Goal: Task Accomplishment & Management: Complete application form

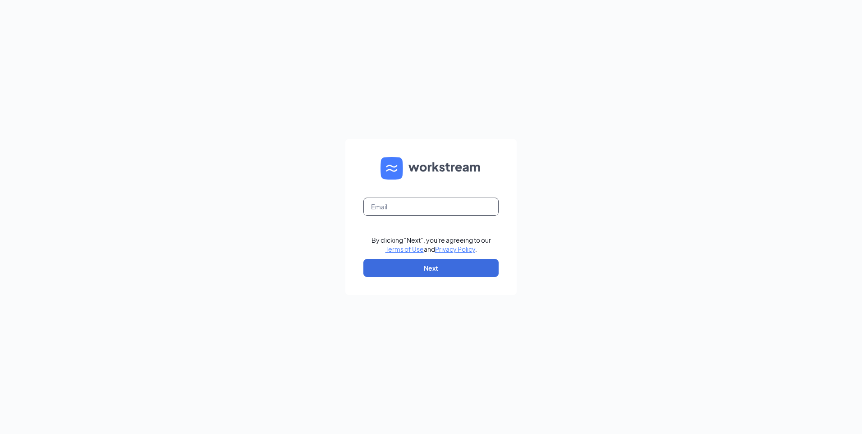
click at [409, 206] on input "text" at bounding box center [430, 207] width 135 height 18
type input "L"
type input "[EMAIL_ADDRESS][DOMAIN_NAME]"
click at [402, 260] on button "Next" at bounding box center [430, 268] width 135 height 18
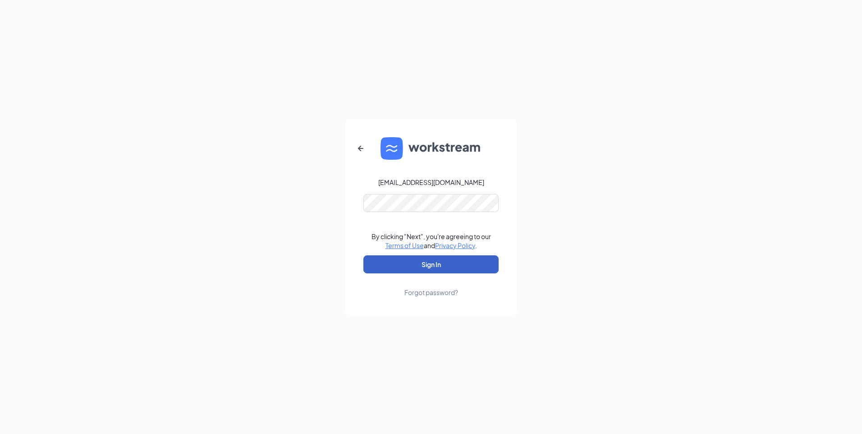
click at [423, 268] on button "Sign In" at bounding box center [430, 264] width 135 height 18
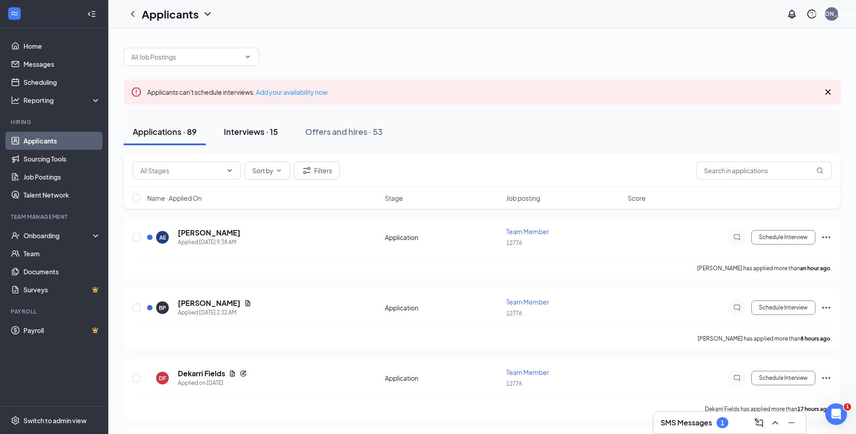
click at [248, 132] on div "Interviews · 15" at bounding box center [251, 131] width 54 height 11
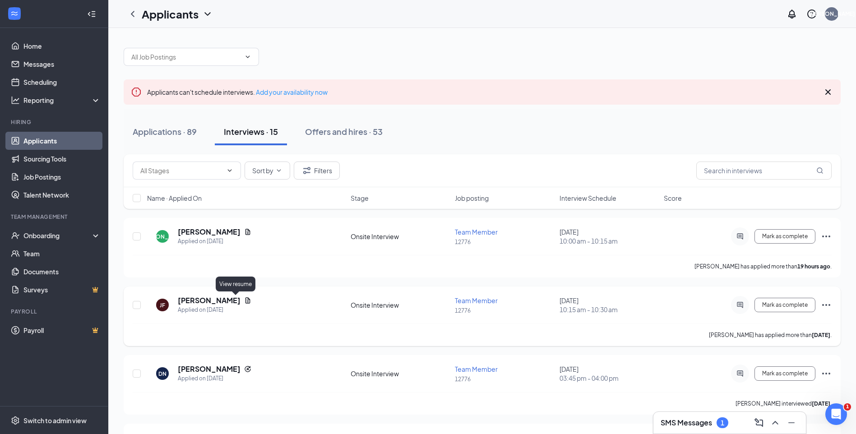
click at [244, 299] on icon "Document" at bounding box center [247, 300] width 7 height 7
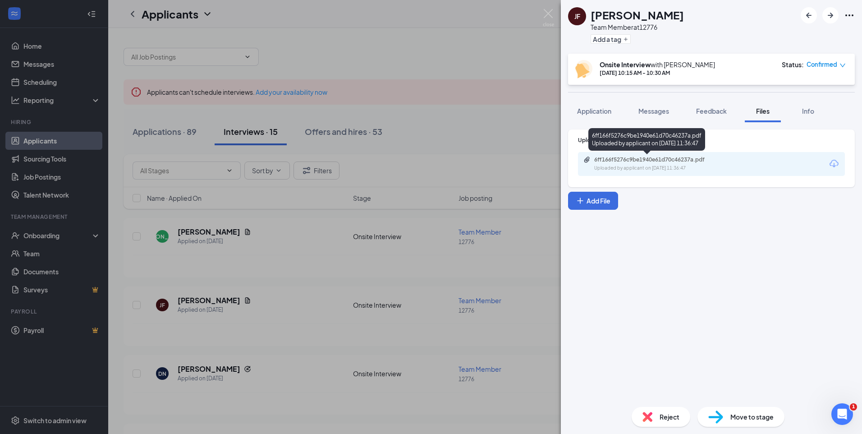
click at [620, 162] on div "6ff166f5276c9be1940e61d70c46237a.pdf" at bounding box center [657, 159] width 126 height 7
click at [550, 14] on img at bounding box center [548, 18] width 11 height 18
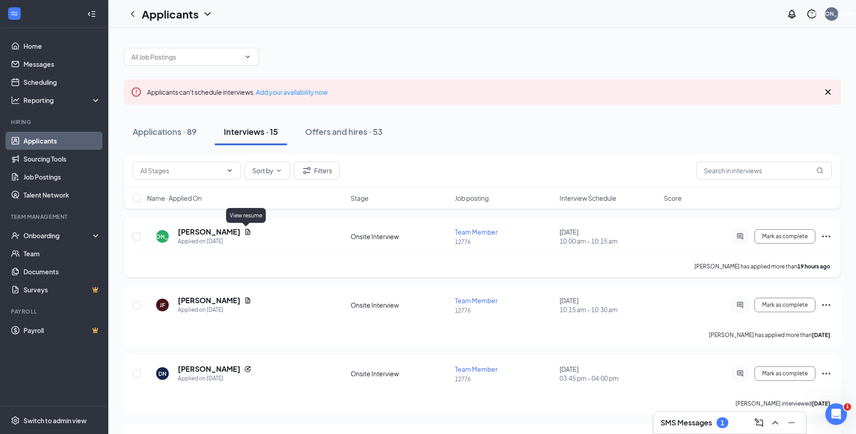
click at [247, 231] on icon "Document" at bounding box center [247, 232] width 5 height 6
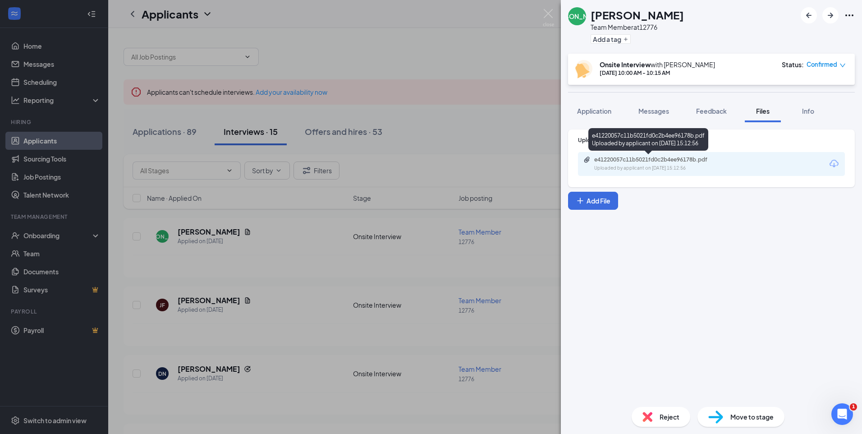
click at [643, 169] on div "Uploaded by applicant on [DATE] 15:12:56" at bounding box center [661, 168] width 135 height 7
drag, startPoint x: 551, startPoint y: 14, endPoint x: 536, endPoint y: 4, distance: 17.3
click at [551, 14] on img at bounding box center [548, 18] width 11 height 18
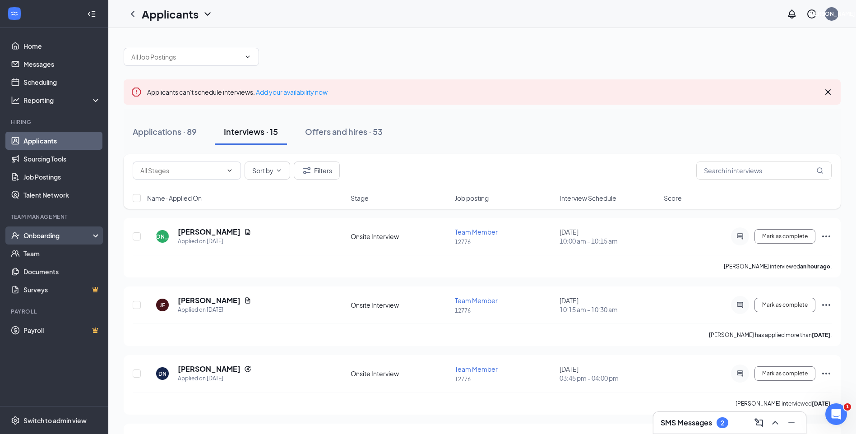
click at [52, 235] on div "Onboarding" at bounding box center [57, 235] width 69 height 9
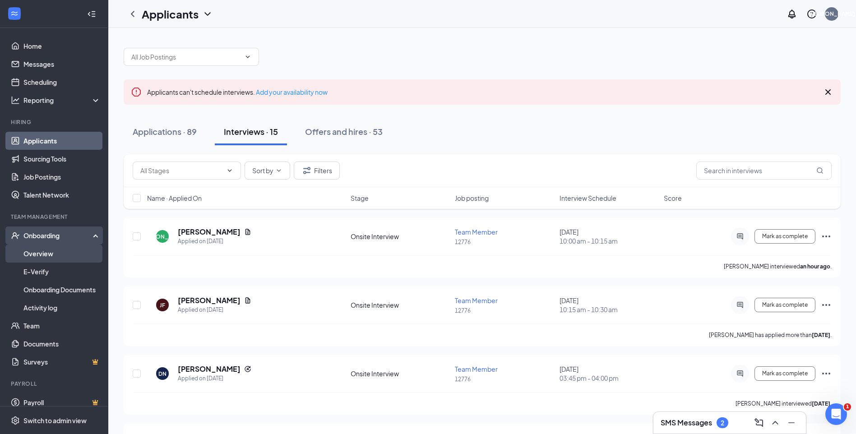
click at [52, 257] on link "Overview" at bounding box center [61, 253] width 77 height 18
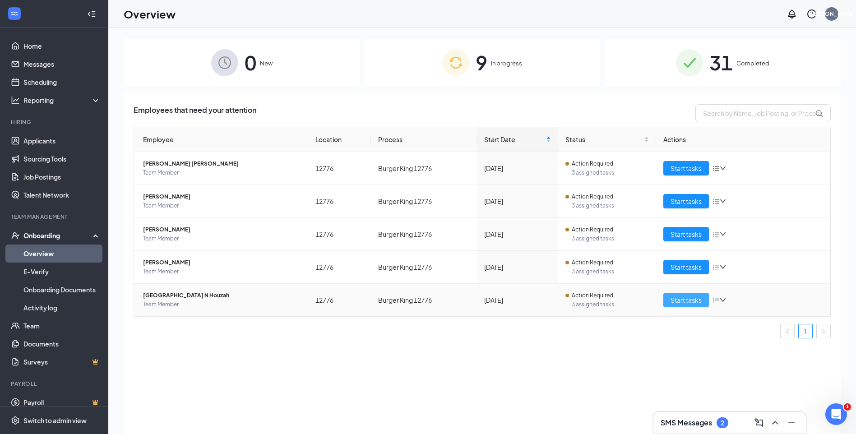
click at [680, 297] on span "Start tasks" at bounding box center [685, 300] width 31 height 10
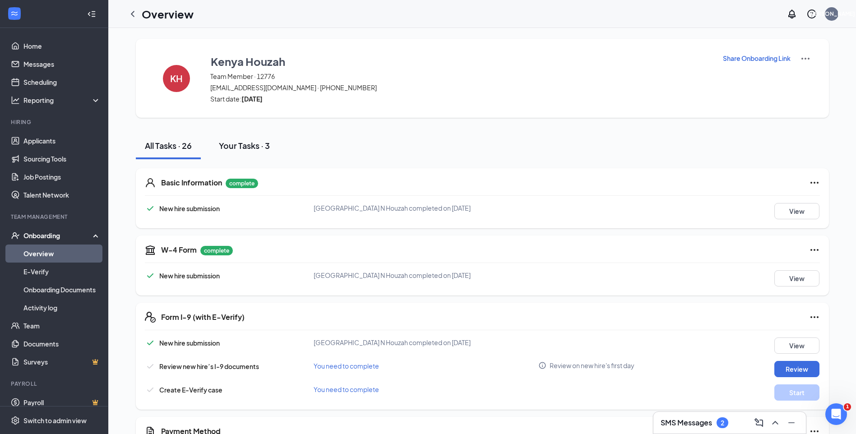
click at [233, 145] on div "Your Tasks · 3" at bounding box center [244, 145] width 51 height 11
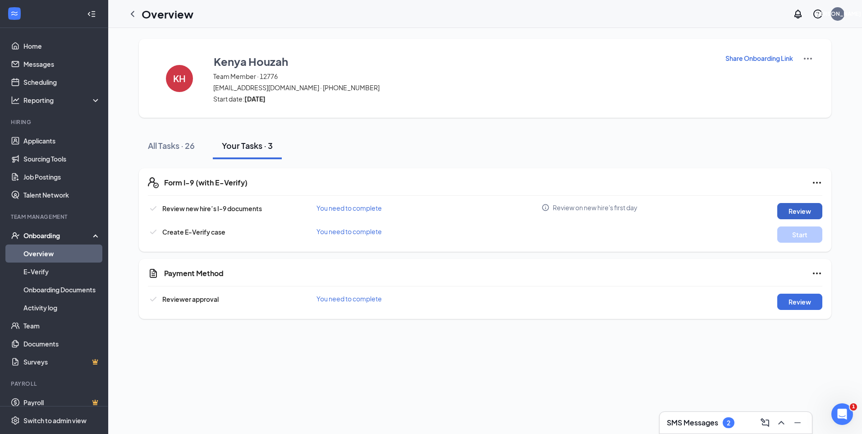
click at [796, 211] on button "Review" at bounding box center [800, 211] width 45 height 16
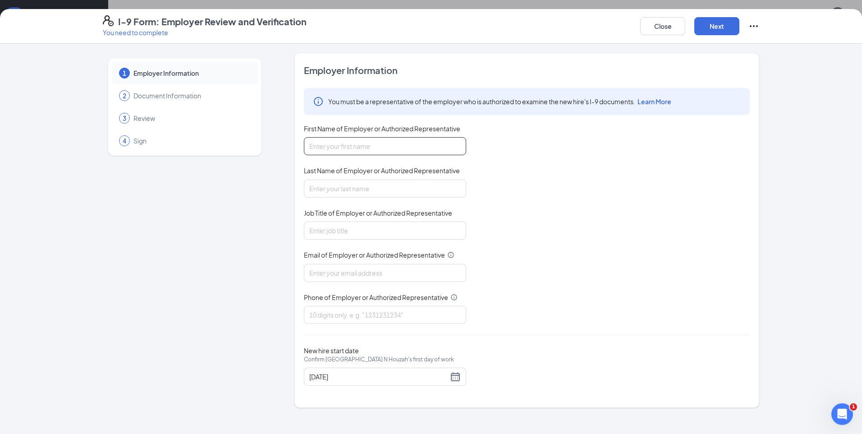
click at [421, 154] on input "First Name of Employer or Authorized Representative" at bounding box center [385, 146] width 162 height 18
type input "[PERSON_NAME]"
type input "General Manager"
type input "[EMAIL_ADDRESS][DOMAIN_NAME]"
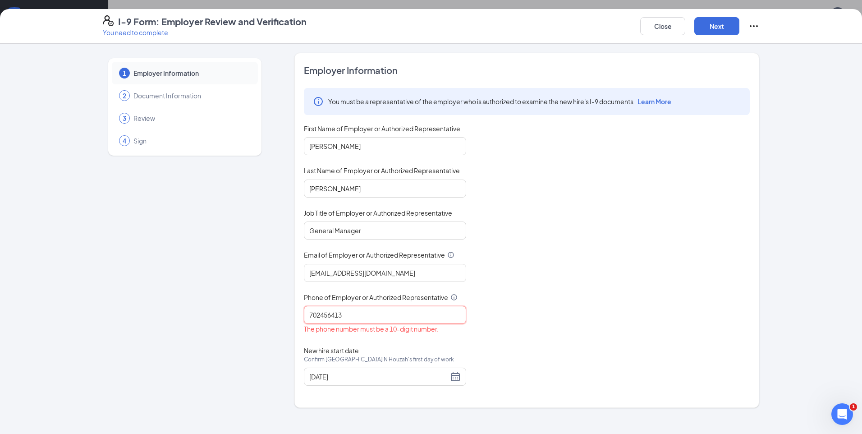
type input "7024564130"
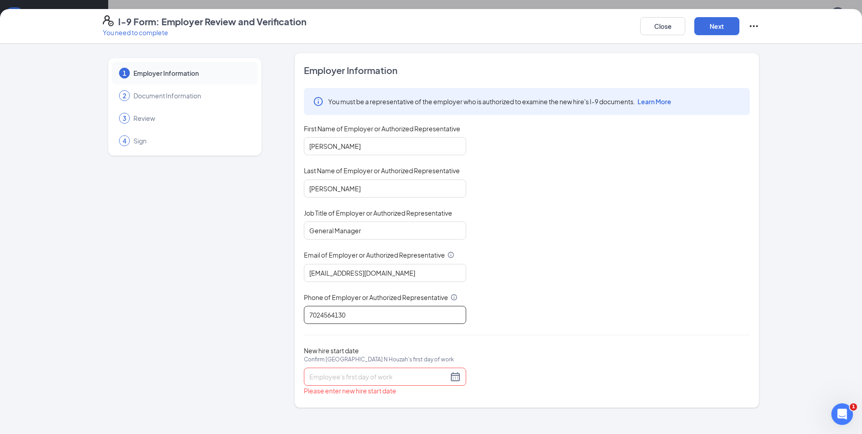
type input "7024564130"
click at [456, 379] on div at bounding box center [385, 376] width 152 height 11
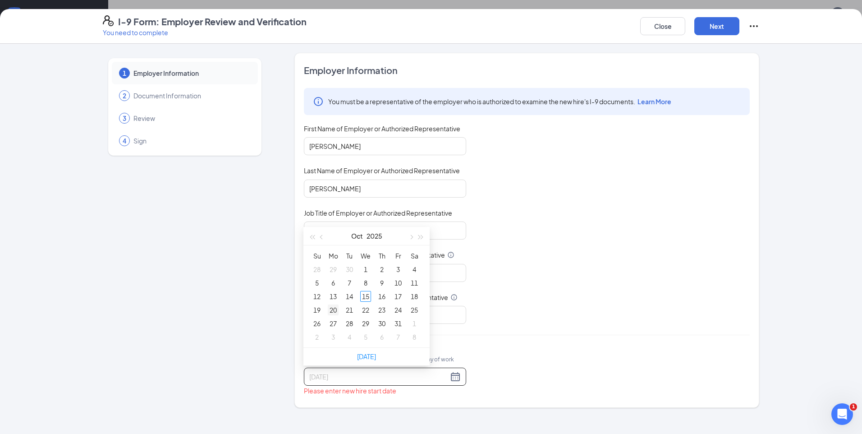
type input "[DATE]"
click at [332, 309] on div "20" at bounding box center [333, 309] width 11 height 11
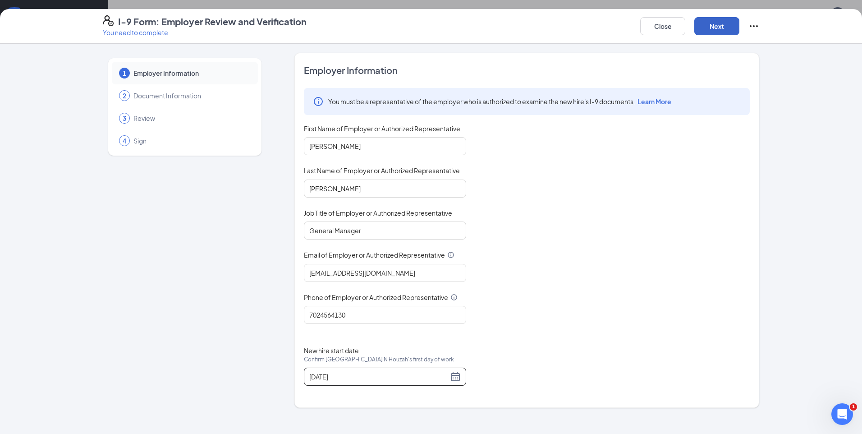
click at [714, 20] on button "Next" at bounding box center [717, 26] width 45 height 18
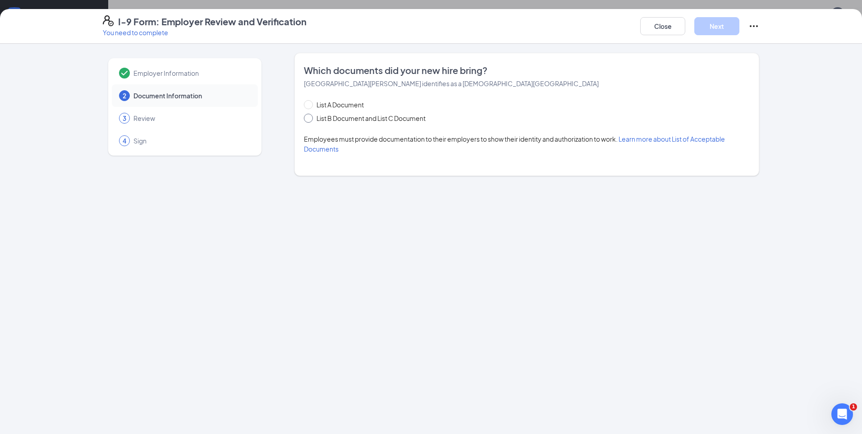
click at [307, 120] on span at bounding box center [308, 118] width 9 height 9
click at [307, 120] on input "List B Document and List C Document" at bounding box center [307, 117] width 6 height 6
radio input "true"
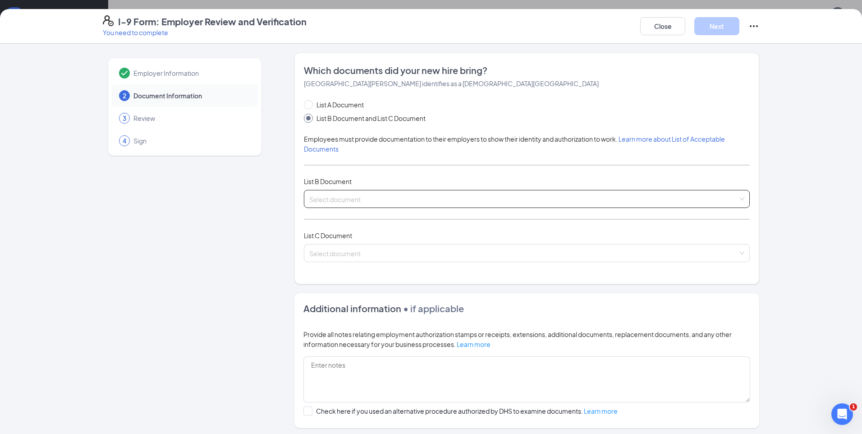
click at [342, 193] on input "search" at bounding box center [523, 197] width 429 height 14
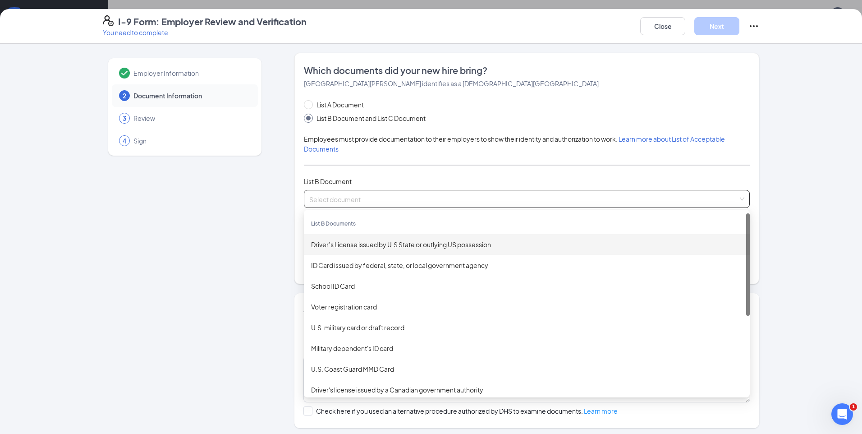
click at [348, 244] on div "Driver’s License issued by U.S State or outlying US possession" at bounding box center [527, 244] width 432 height 10
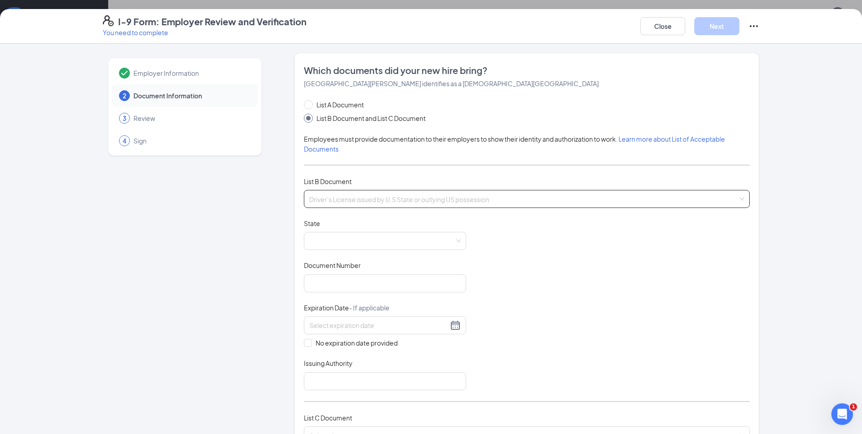
click at [349, 199] on span "Driver’s License issued by U.S State or outlying US possession" at bounding box center [526, 198] width 435 height 17
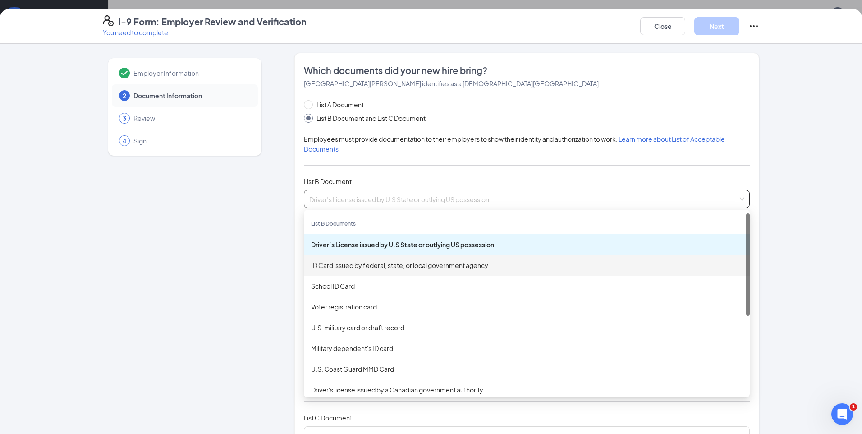
click at [347, 263] on div "ID Card issued by federal, state, or local government agency" at bounding box center [527, 265] width 432 height 10
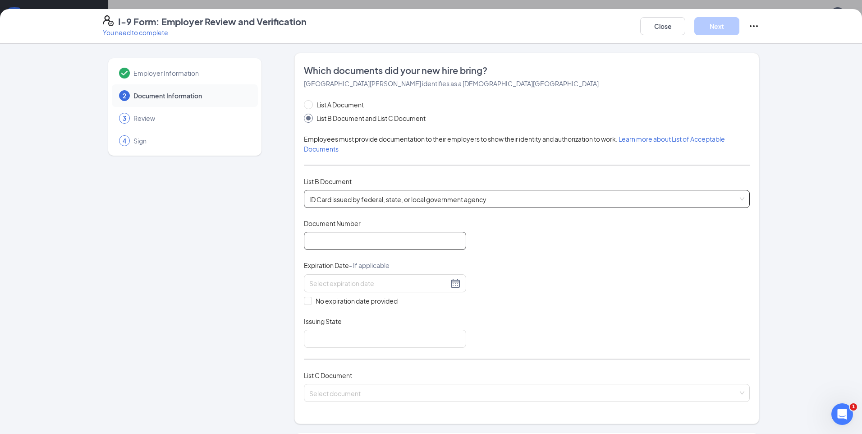
click at [340, 243] on input "Document Number" at bounding box center [385, 241] width 162 height 18
type input "1407632427"
click at [452, 285] on div at bounding box center [385, 283] width 152 height 11
click at [368, 306] on button "2025" at bounding box center [371, 303] width 16 height 18
click at [416, 302] on span "button" at bounding box center [418, 304] width 5 height 5
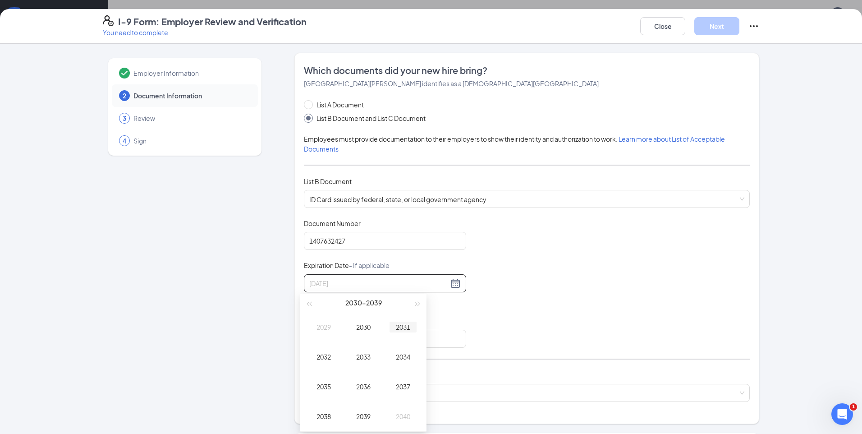
click at [405, 324] on div "2031" at bounding box center [403, 327] width 27 height 11
click at [324, 359] on div "Apr" at bounding box center [323, 356] width 27 height 11
type input "[DATE]"
click at [332, 350] on div "7" at bounding box center [330, 349] width 11 height 11
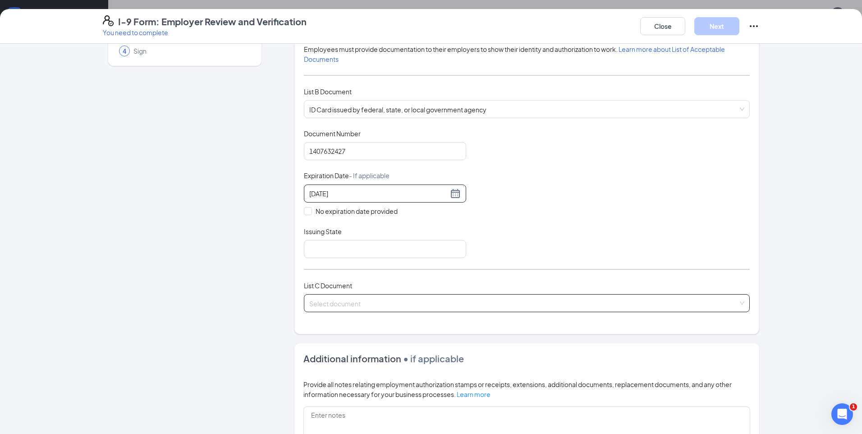
scroll to position [90, 0]
click at [433, 254] on input "Issuing State" at bounding box center [385, 248] width 162 height 18
type input "[US_STATE]"
click at [445, 306] on input "search" at bounding box center [523, 301] width 429 height 14
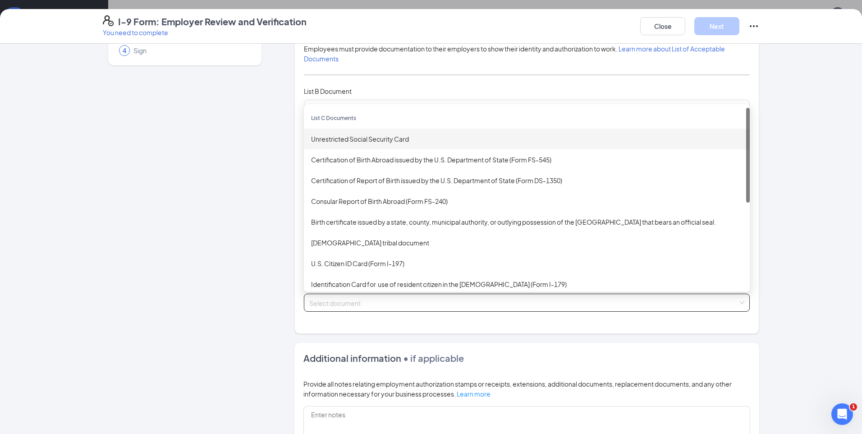
click at [341, 138] on div "Unrestricted Social Security Card" at bounding box center [527, 139] width 432 height 10
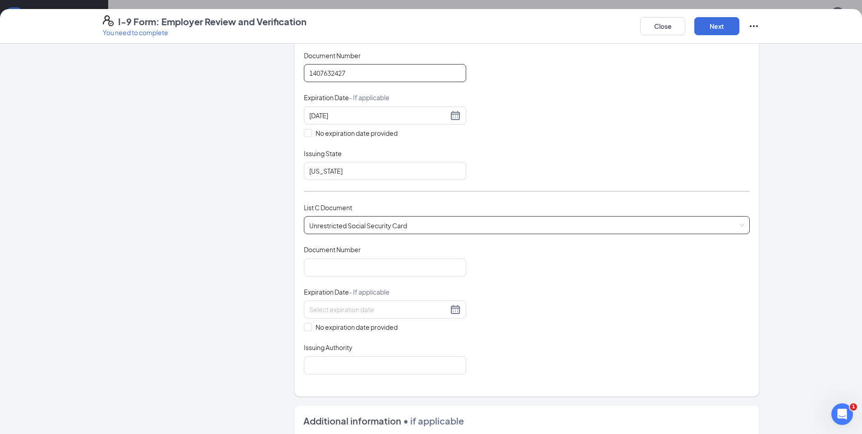
scroll to position [180, 0]
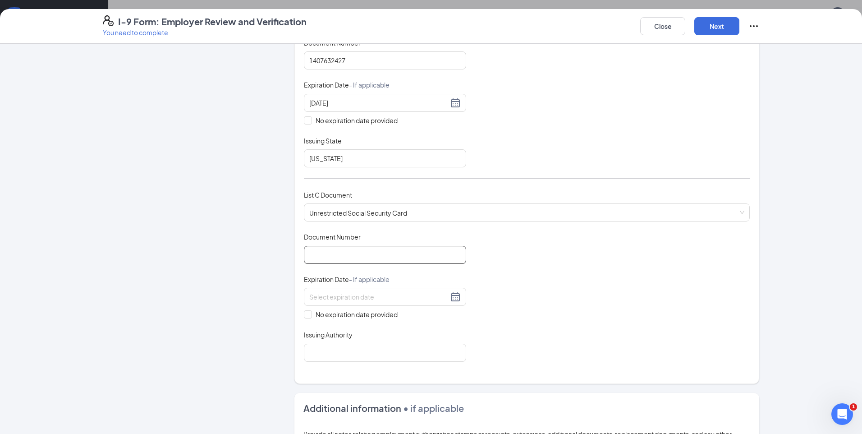
click at [375, 260] on input "Document Number" at bounding box center [385, 255] width 162 height 18
type input "344040266"
click at [304, 314] on input "No expiration date provided" at bounding box center [307, 313] width 6 height 6
checkbox input "true"
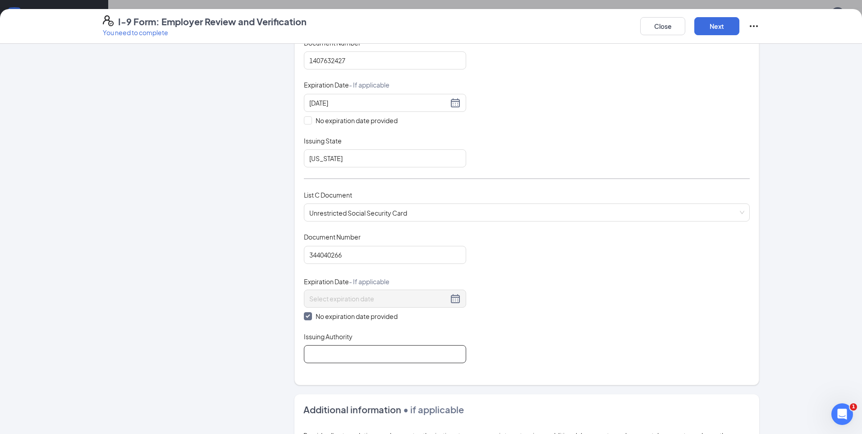
click at [328, 350] on input "Issuing Authority" at bounding box center [385, 354] width 162 height 18
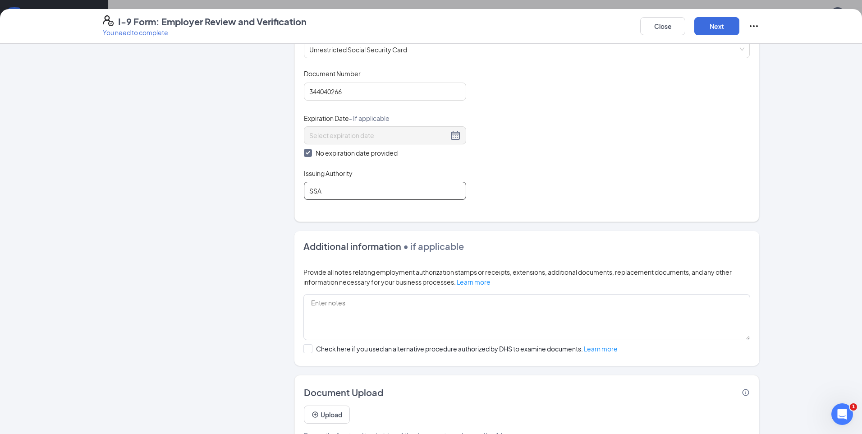
scroll to position [370, 0]
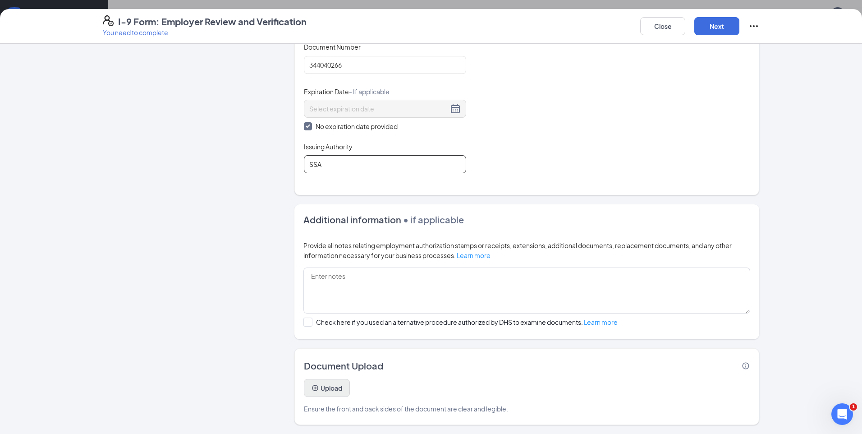
type input "SSA"
click at [335, 392] on button "Upload" at bounding box center [327, 388] width 46 height 18
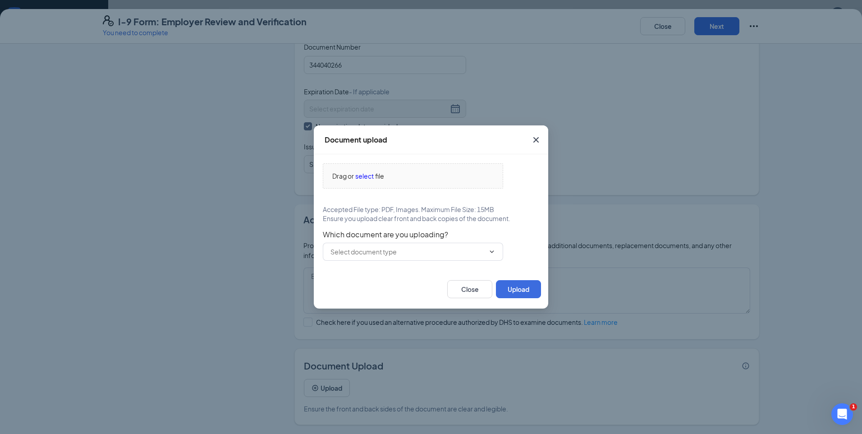
click at [538, 141] on icon "Cross" at bounding box center [536, 139] width 5 height 5
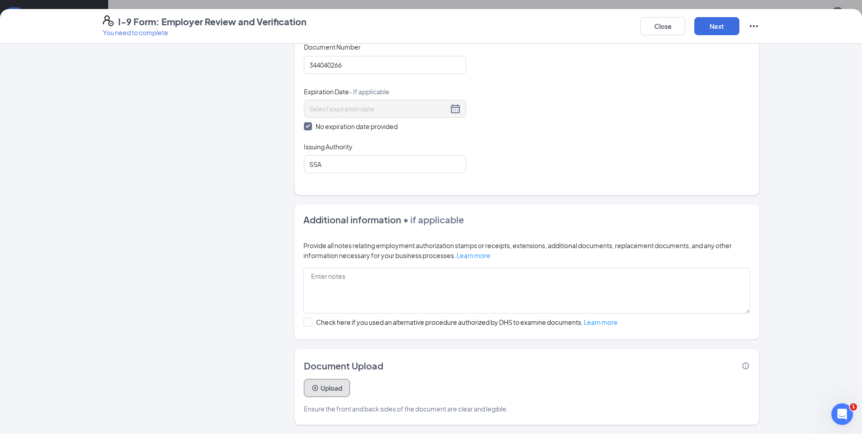
click at [331, 388] on button "Upload" at bounding box center [327, 388] width 46 height 18
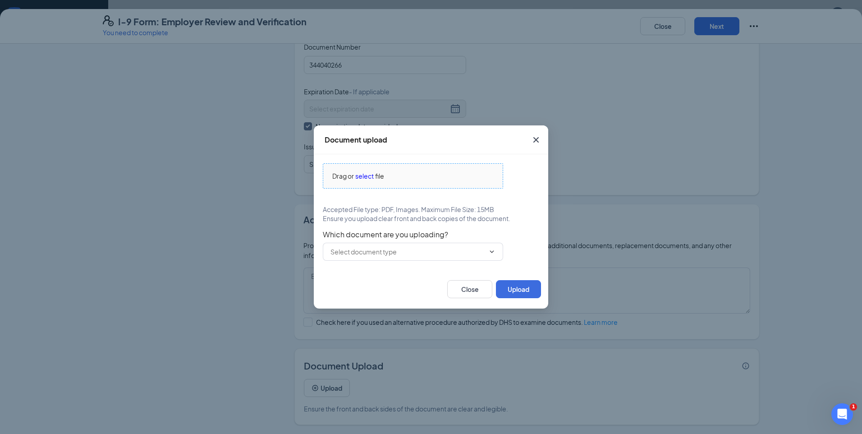
click at [366, 175] on span "select" at bounding box center [364, 176] width 18 height 10
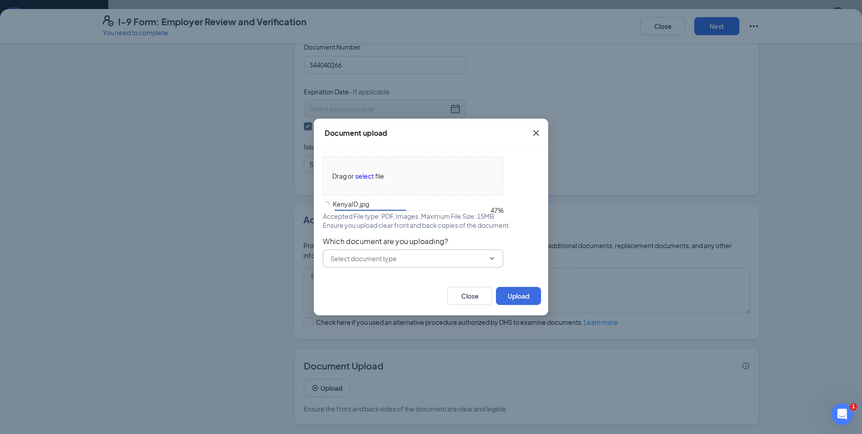
click at [401, 261] on input "text" at bounding box center [408, 258] width 154 height 10
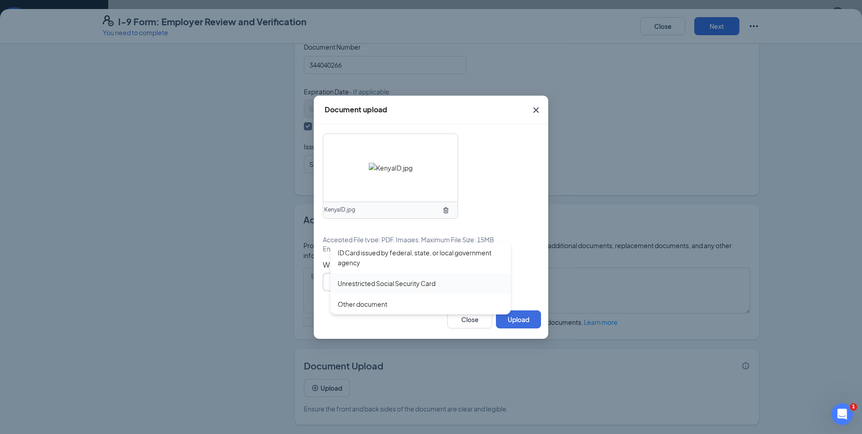
click at [380, 277] on div "Unrestricted Social Security Card" at bounding box center [421, 283] width 180 height 21
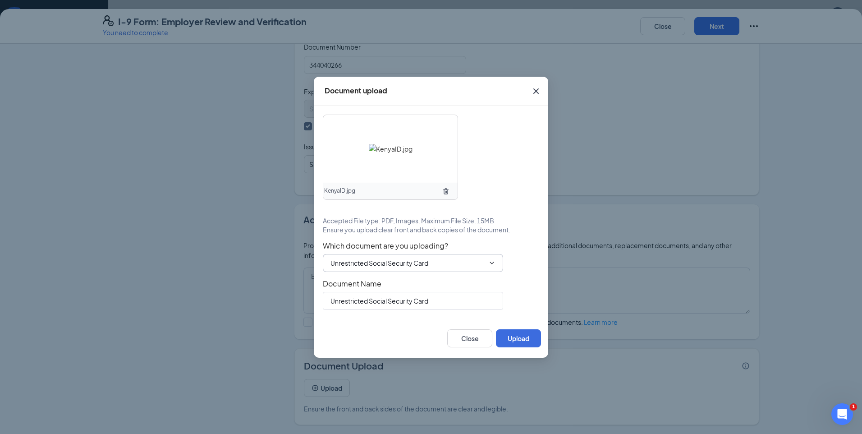
click at [455, 258] on input "Unrestricted Social Security Card" at bounding box center [408, 263] width 154 height 10
click at [401, 282] on div "ID Card issued by federal, state, or local government agency" at bounding box center [421, 285] width 166 height 20
type input "ID Card issued by federal, state, or local government agency"
click at [523, 338] on button "Upload" at bounding box center [518, 338] width 45 height 18
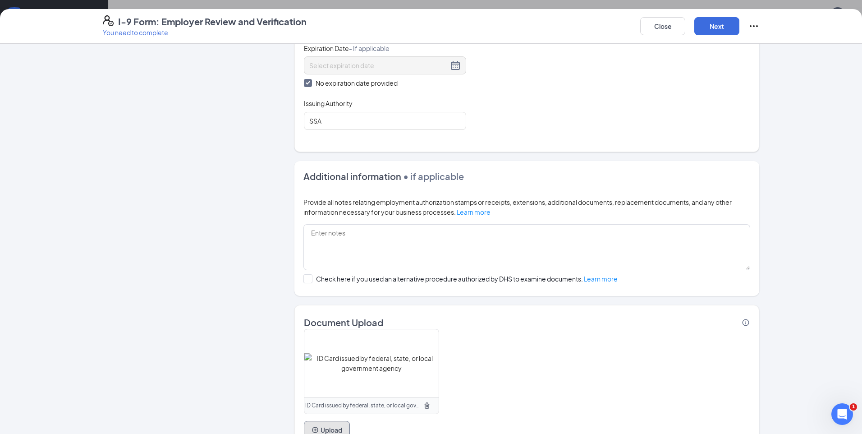
scroll to position [455, 0]
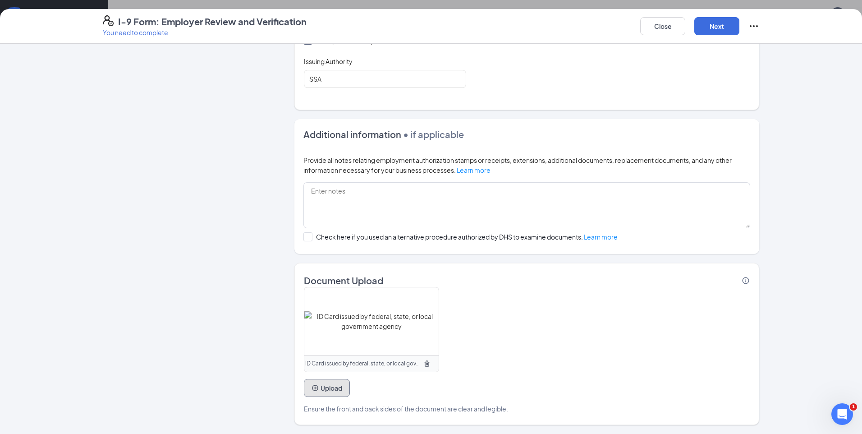
click at [332, 391] on button "Upload" at bounding box center [327, 388] width 46 height 18
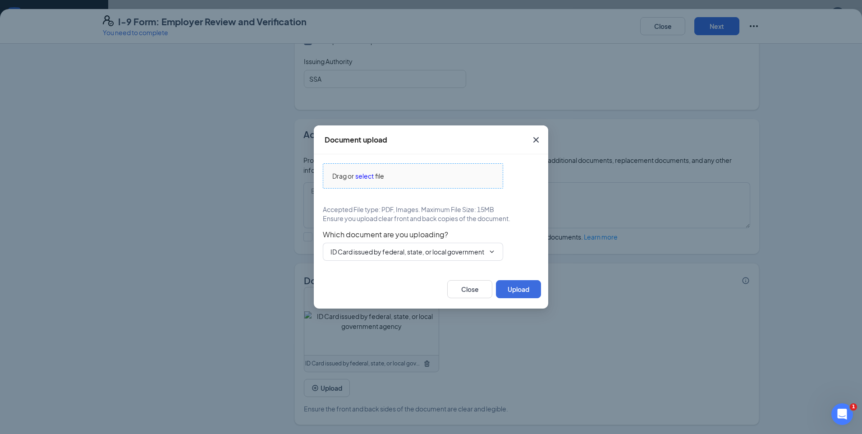
click at [366, 178] on span "select" at bounding box center [364, 176] width 18 height 10
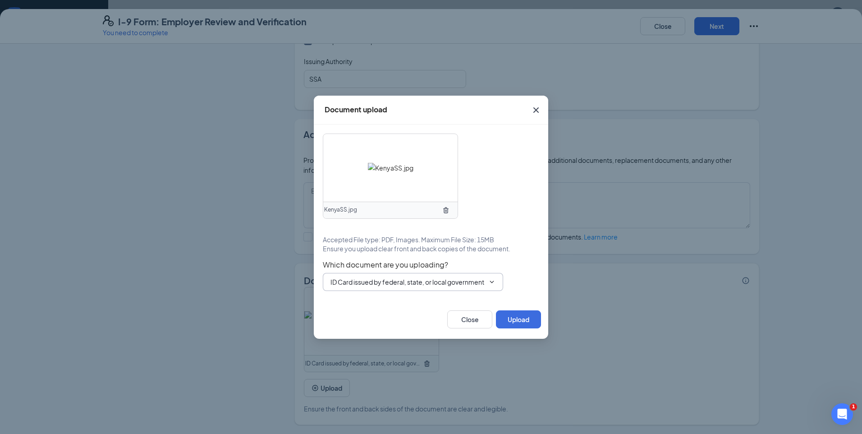
click at [414, 280] on input "ID Card issued by federal, state, or local government agency" at bounding box center [408, 282] width 154 height 10
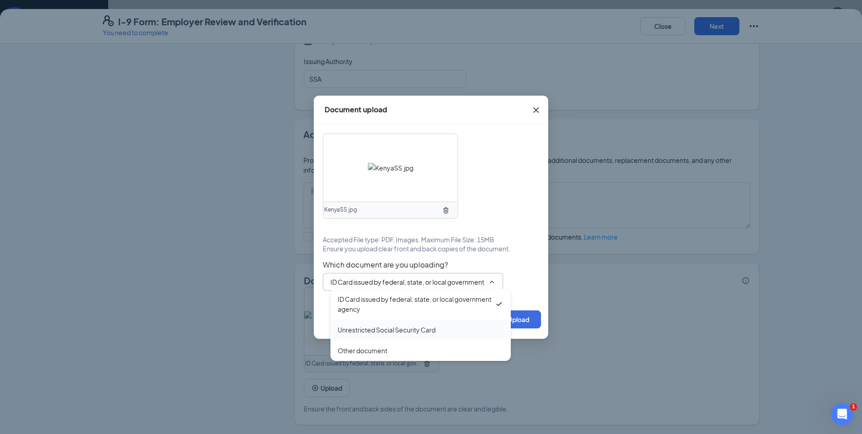
click at [382, 328] on div "Unrestricted Social Security Card" at bounding box center [387, 330] width 98 height 10
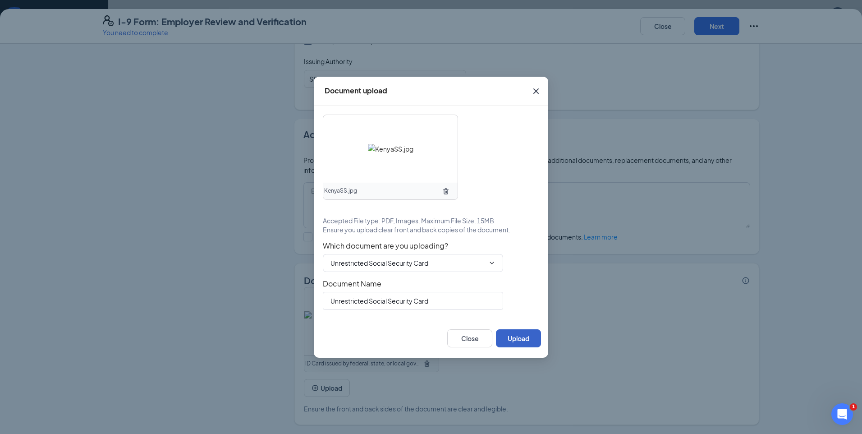
click at [520, 337] on button "Upload" at bounding box center [518, 338] width 45 height 18
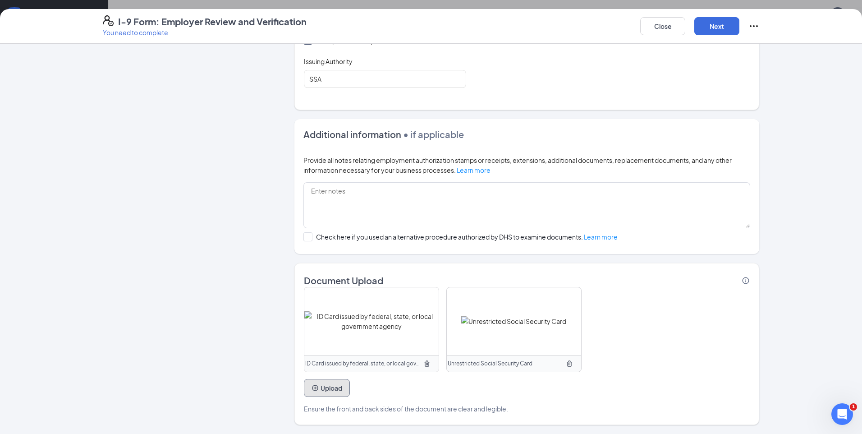
click at [322, 386] on button "Upload" at bounding box center [327, 388] width 46 height 18
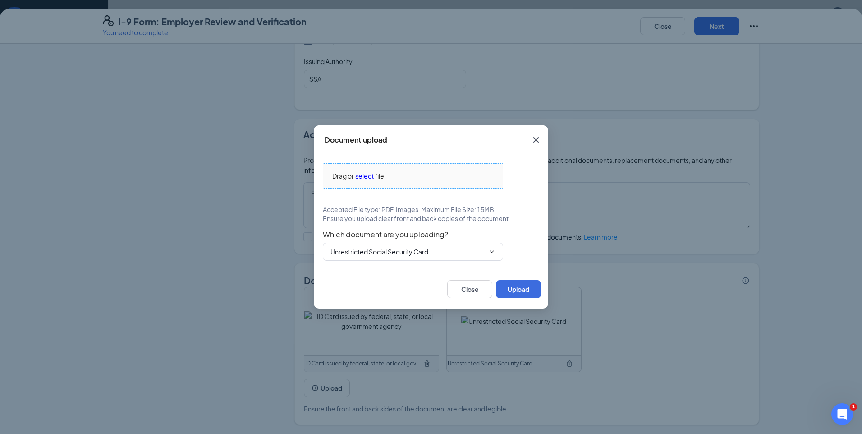
click at [369, 178] on span "select" at bounding box center [364, 176] width 18 height 10
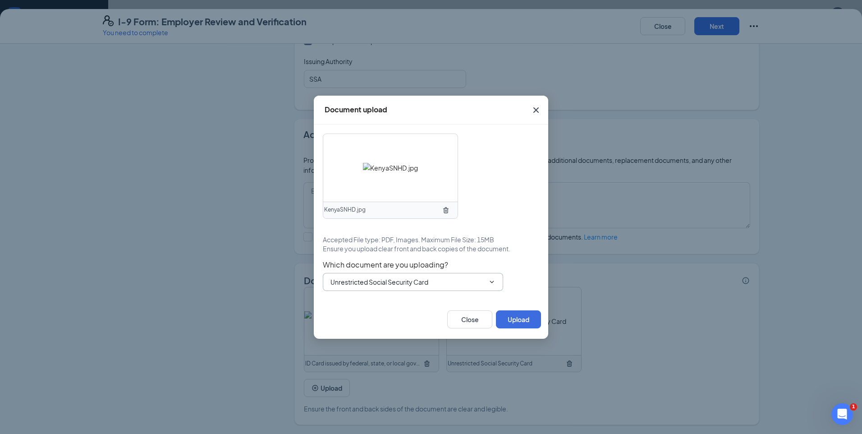
click at [485, 279] on span "Unrestricted Social Security Card ID Card issued by federal, state, or local go…" at bounding box center [413, 282] width 180 height 18
click at [365, 281] on input "Unrestricted Social Security Card" at bounding box center [408, 282] width 154 height 10
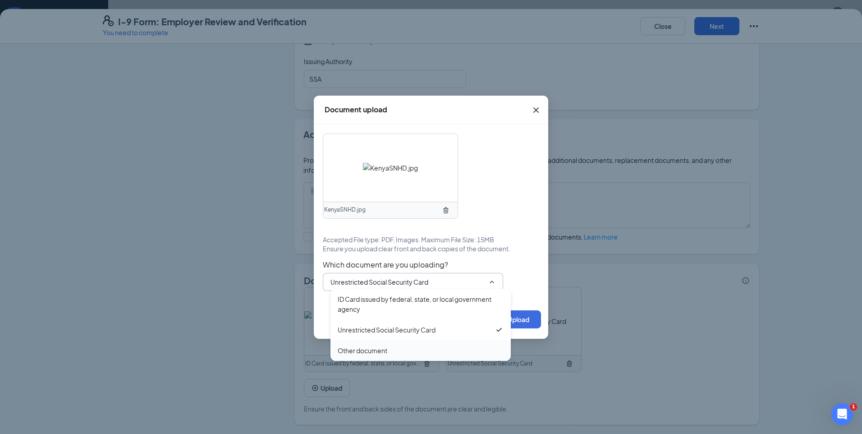
click at [363, 351] on div "Other document" at bounding box center [363, 350] width 50 height 10
type input "Other document"
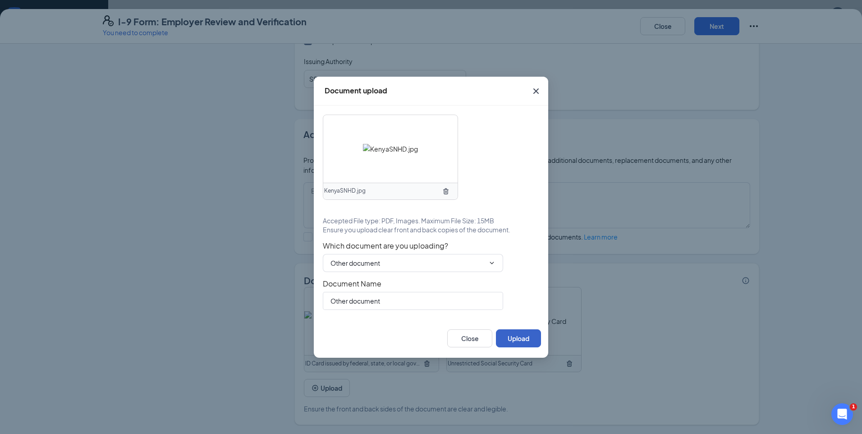
click at [521, 339] on button "Upload" at bounding box center [518, 338] width 45 height 18
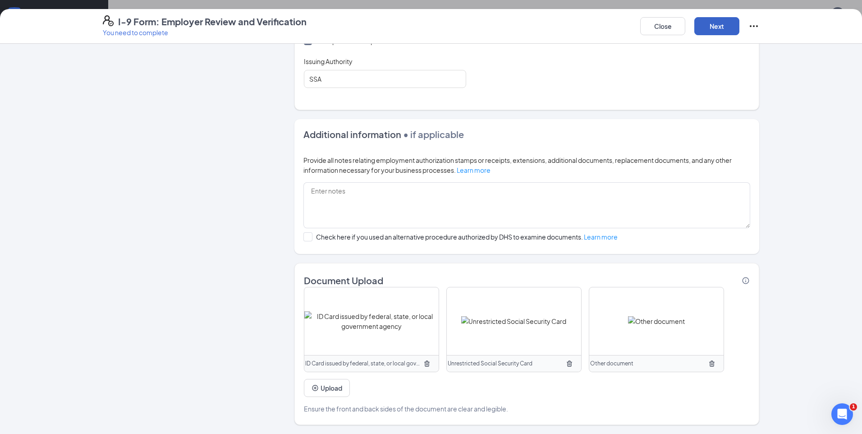
click at [718, 19] on button "Next" at bounding box center [717, 26] width 45 height 18
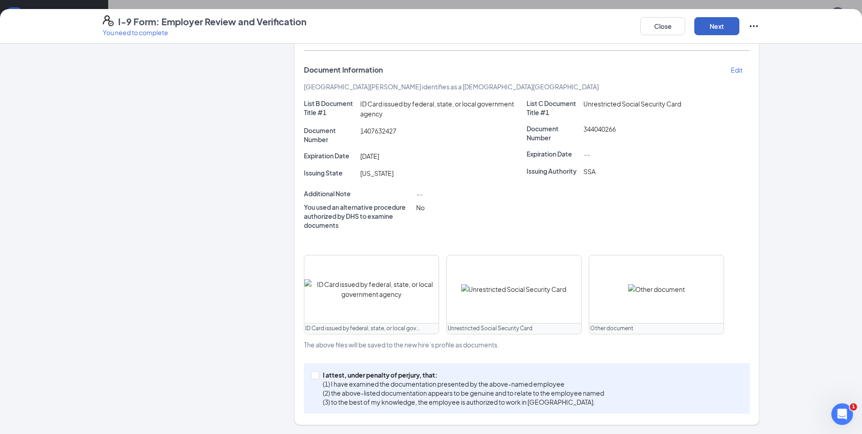
scroll to position [166, 0]
drag, startPoint x: 312, startPoint y: 373, endPoint x: 338, endPoint y: 357, distance: 30.6
click at [312, 373] on input "I attest, under penalty of [PERSON_NAME], that: (1) I have examined the documen…" at bounding box center [314, 374] width 6 height 6
checkbox input "true"
click at [710, 28] on button "Next" at bounding box center [717, 26] width 45 height 18
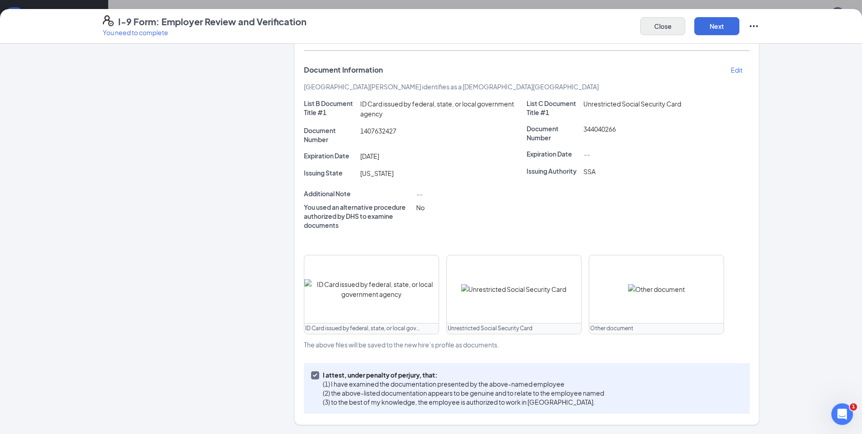
scroll to position [0, 0]
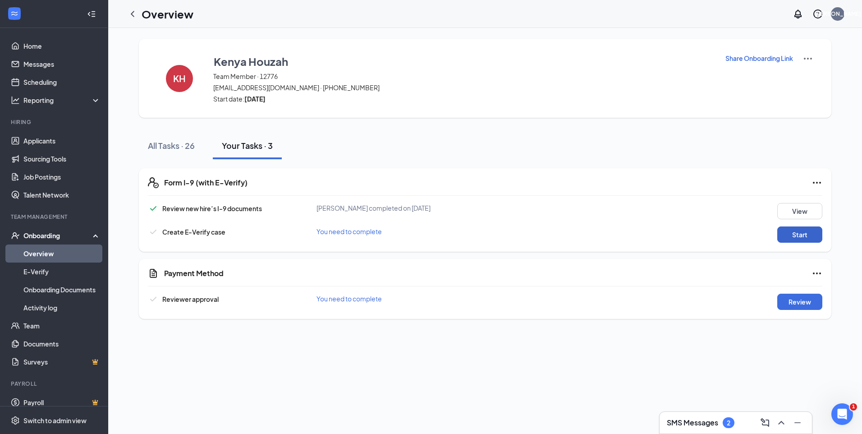
click at [796, 232] on button "Start" at bounding box center [800, 234] width 45 height 16
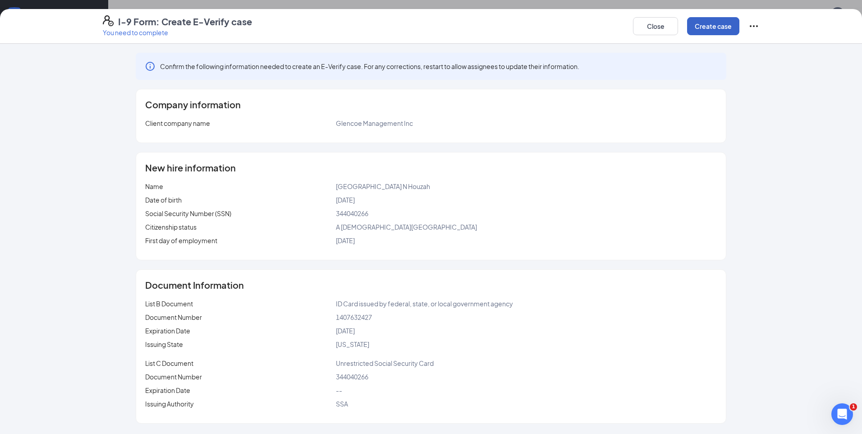
click at [705, 22] on button "Create case" at bounding box center [713, 26] width 52 height 18
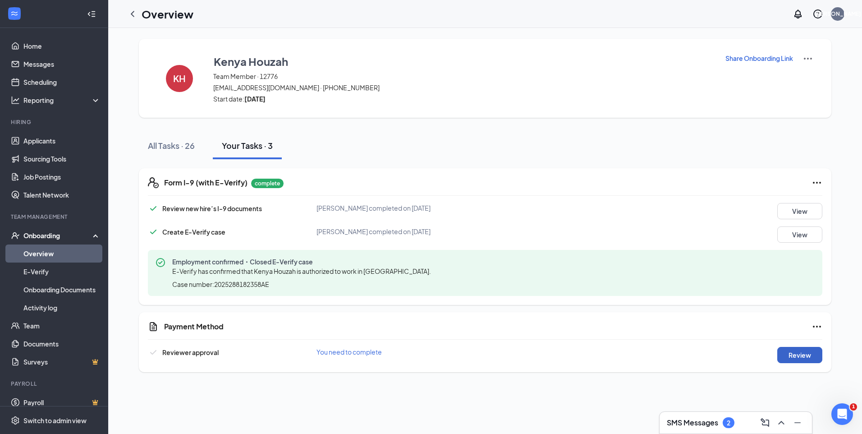
click at [796, 357] on button "Review" at bounding box center [800, 355] width 45 height 16
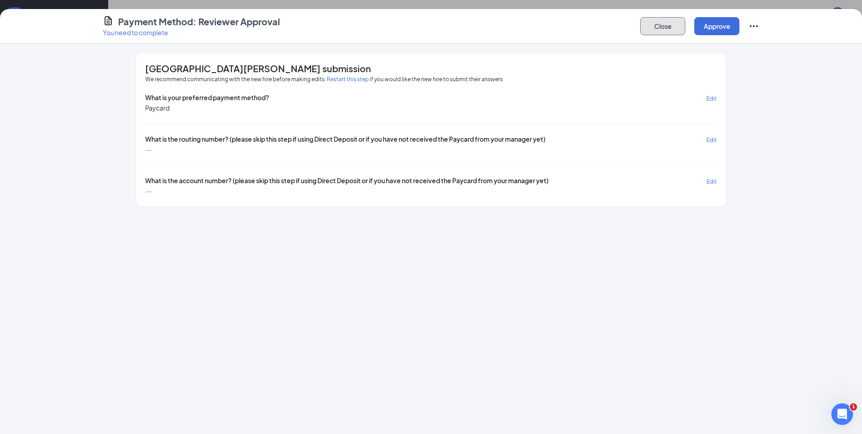
click at [664, 25] on button "Close" at bounding box center [662, 26] width 45 height 18
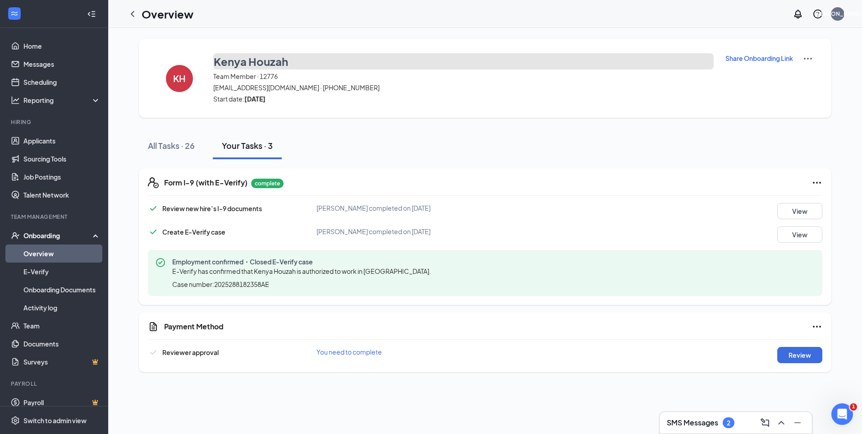
click at [236, 58] on h3 "Kenya Houzah" at bounding box center [251, 61] width 74 height 15
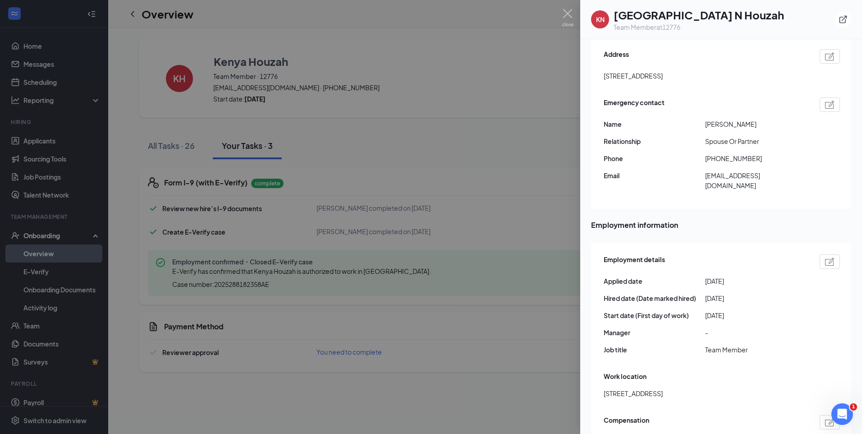
scroll to position [180, 0]
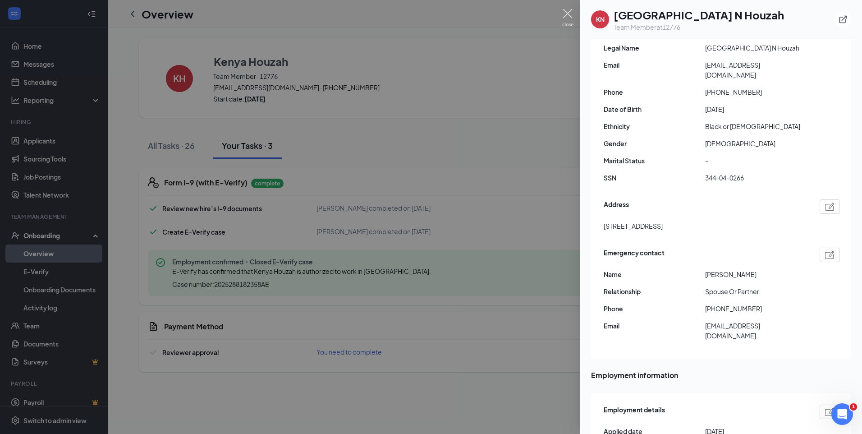
click at [567, 12] on img at bounding box center [567, 18] width 11 height 18
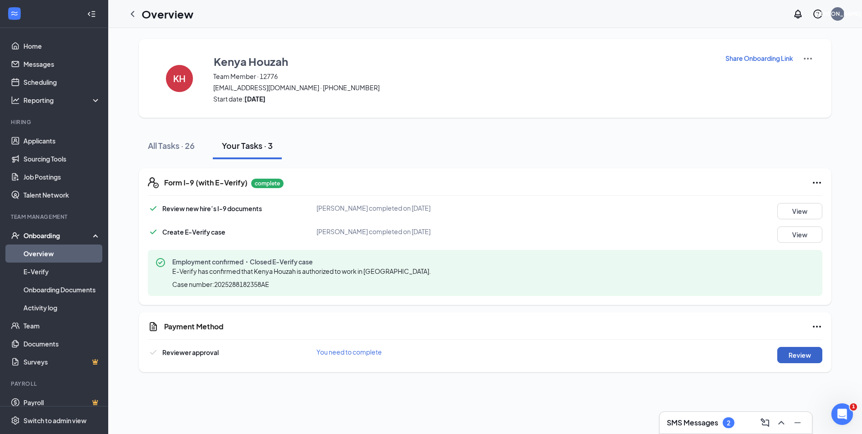
click at [802, 352] on button "Review" at bounding box center [800, 355] width 45 height 16
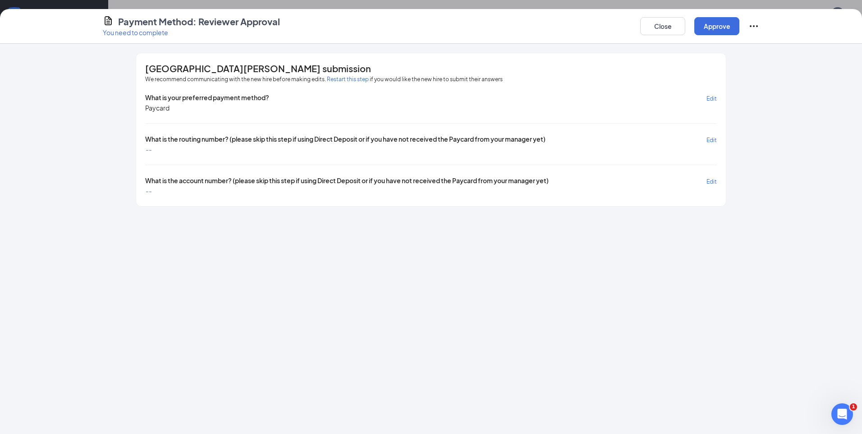
click at [712, 99] on span "Edit" at bounding box center [712, 98] width 10 height 7
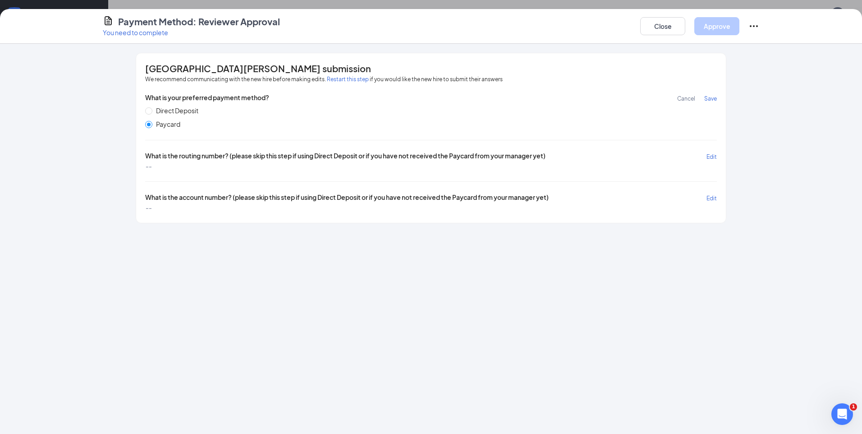
click at [153, 109] on span "Direct Deposit" at bounding box center [177, 111] width 50 height 10
click at [152, 109] on input "Direct Deposit" at bounding box center [148, 110] width 7 height 7
radio input "true"
radio input "false"
click at [708, 98] on span "Save" at bounding box center [710, 98] width 13 height 7
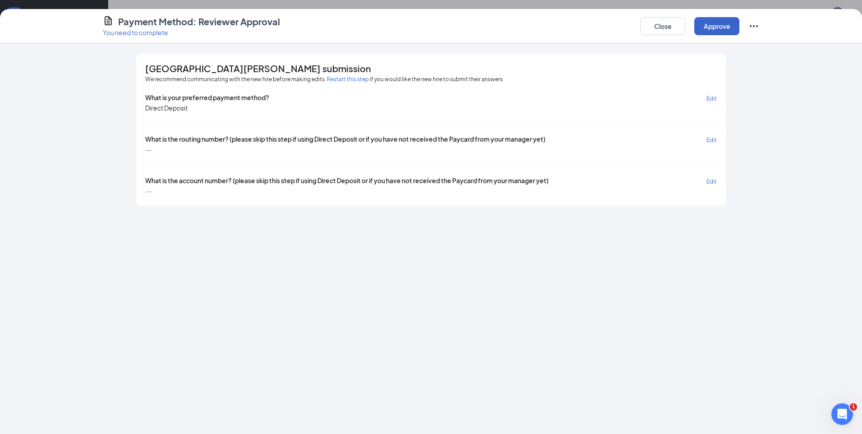
click at [711, 25] on button "Approve" at bounding box center [717, 26] width 45 height 18
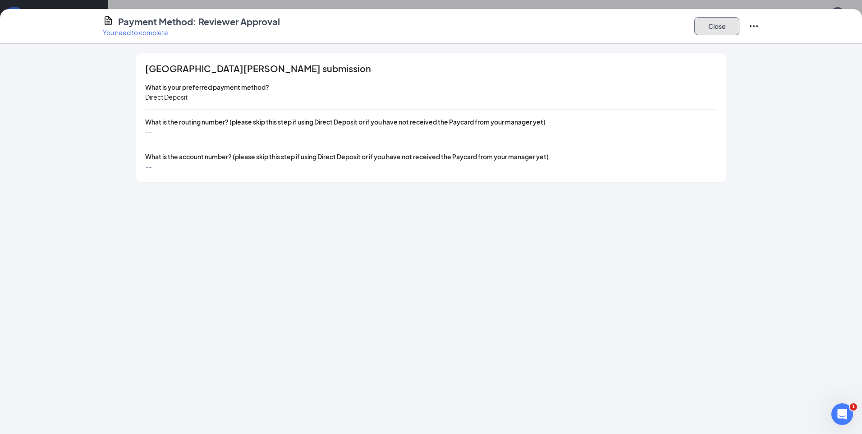
click at [721, 25] on button "Close" at bounding box center [717, 26] width 45 height 18
